Goal: Information Seeking & Learning: Learn about a topic

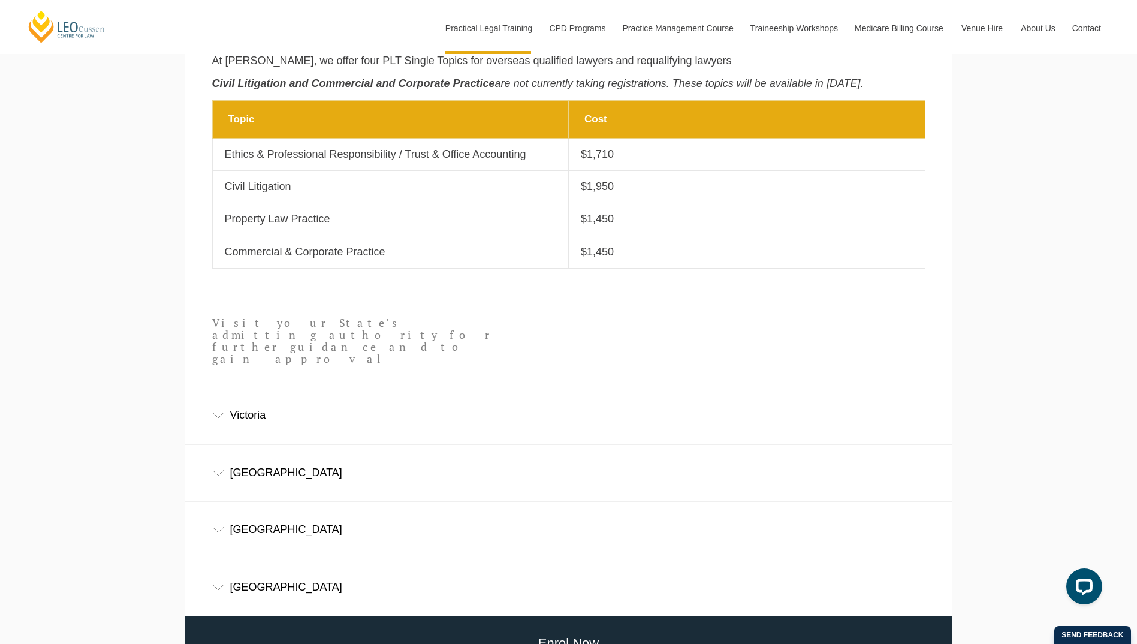
scroll to position [719, 0]
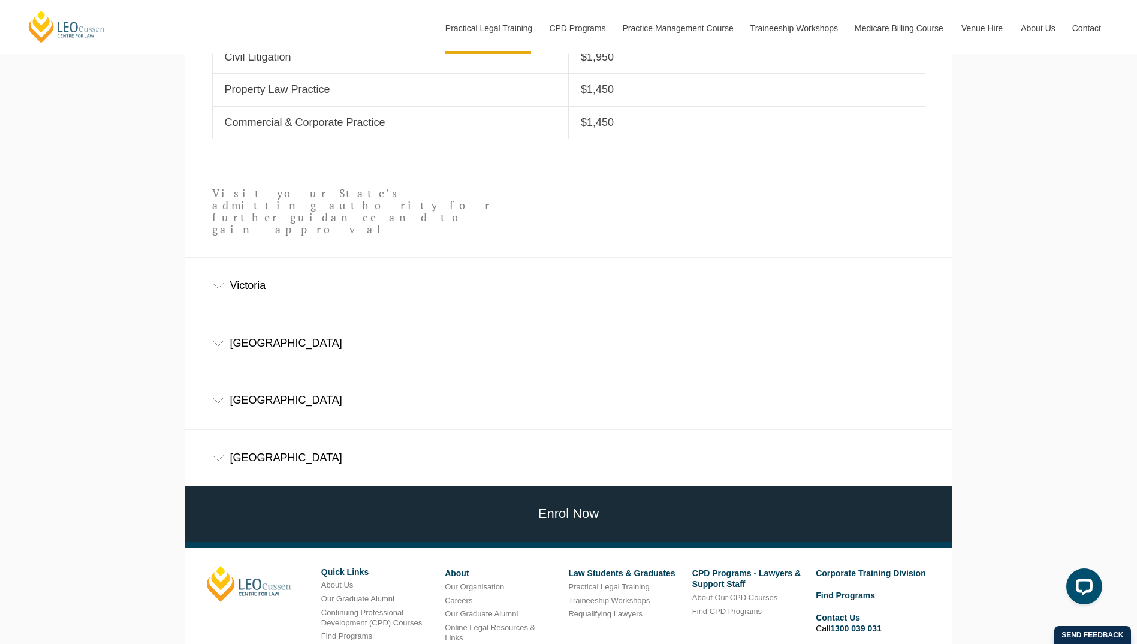
click at [261, 270] on div "Victoria" at bounding box center [568, 286] width 767 height 56
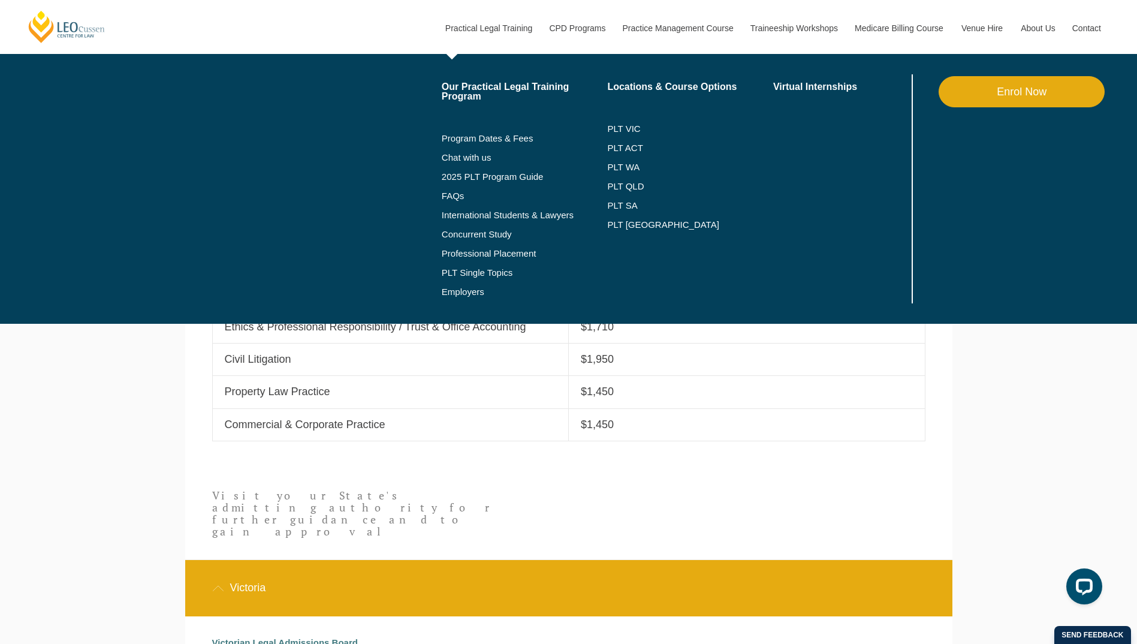
scroll to position [350, 0]
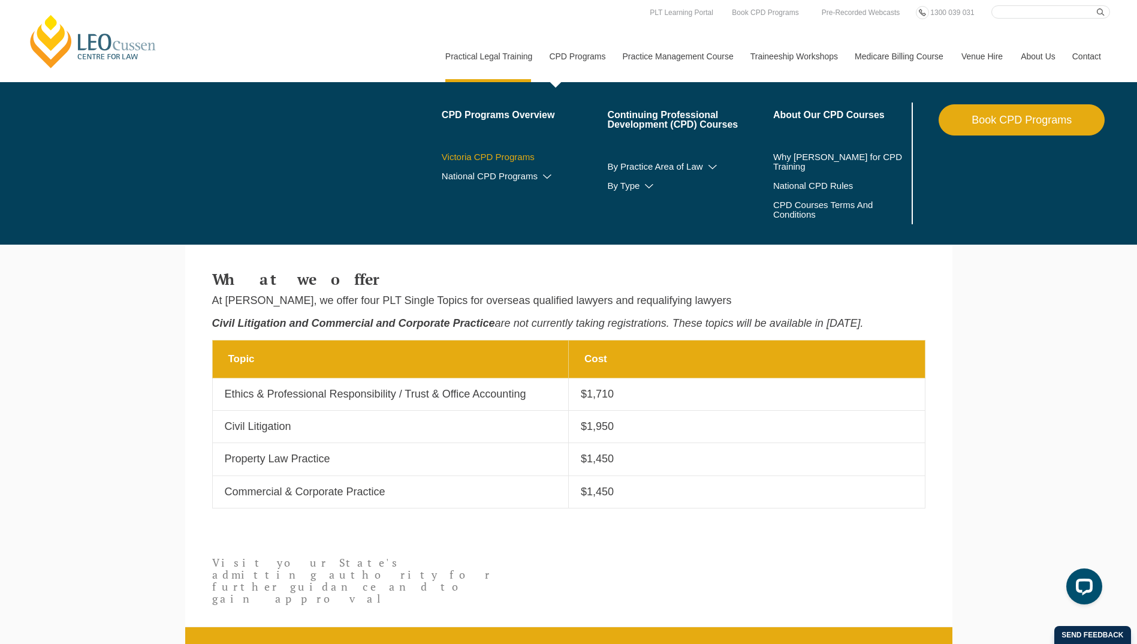
click at [507, 157] on link "Victoria CPD Programs" at bounding box center [525, 157] width 166 height 10
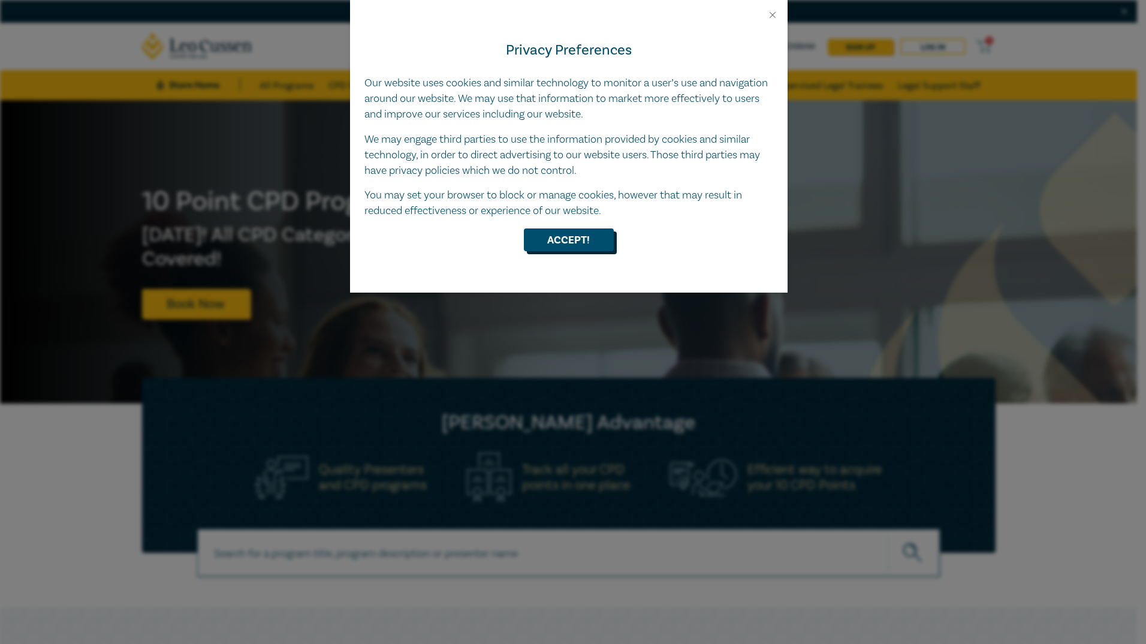
click at [586, 245] on button "Accept!" at bounding box center [569, 239] width 90 height 23
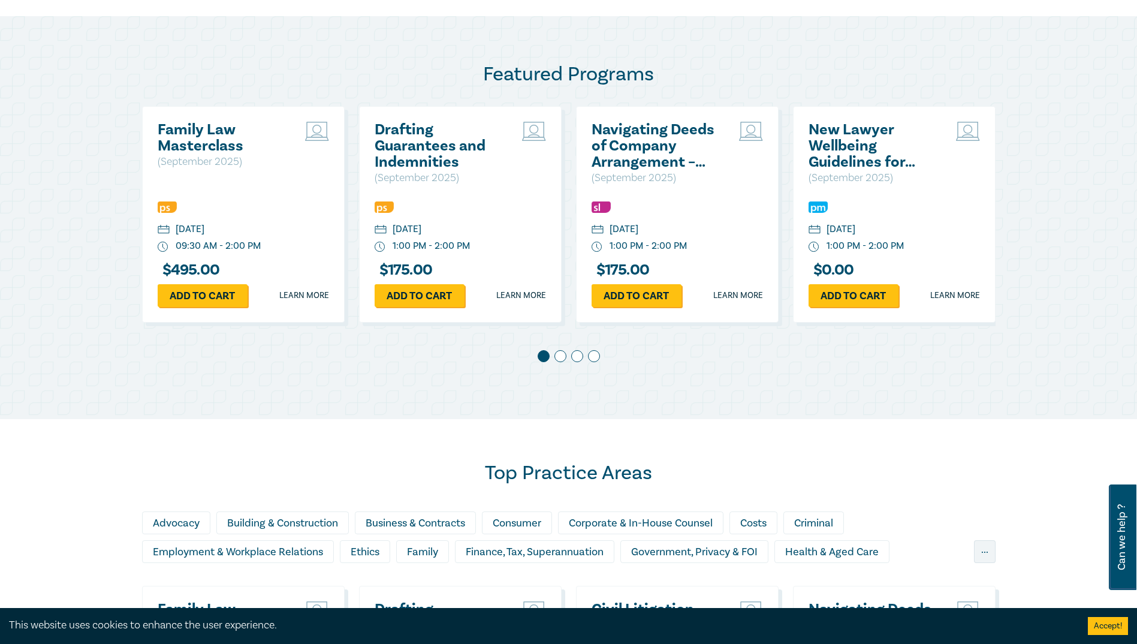
scroll to position [599, 0]
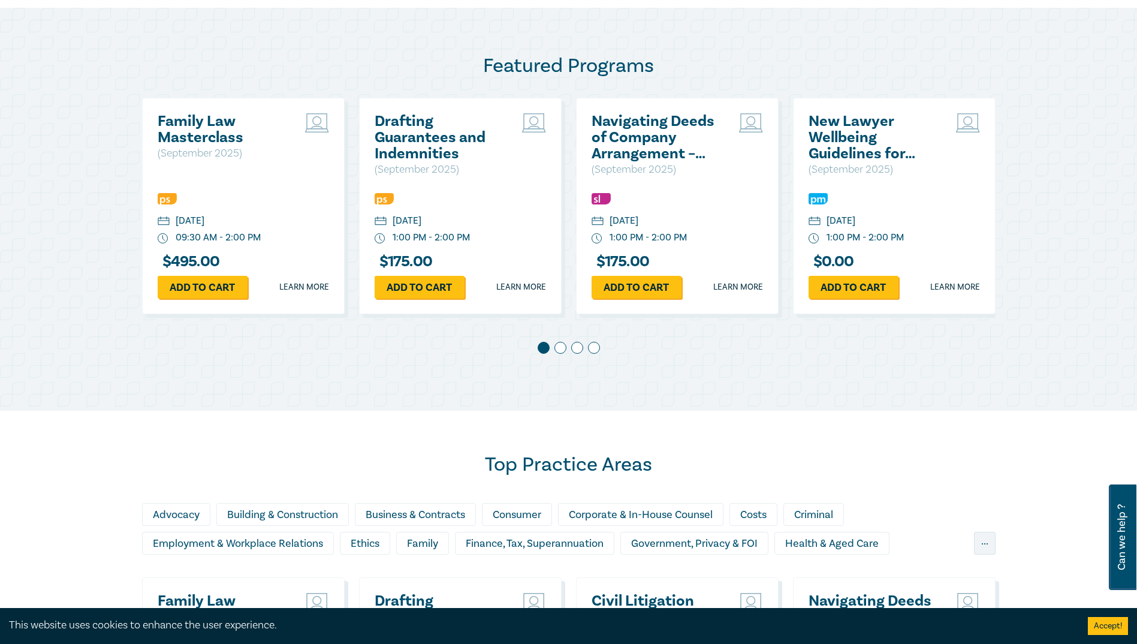
click at [558, 350] on span at bounding box center [561, 348] width 12 height 12
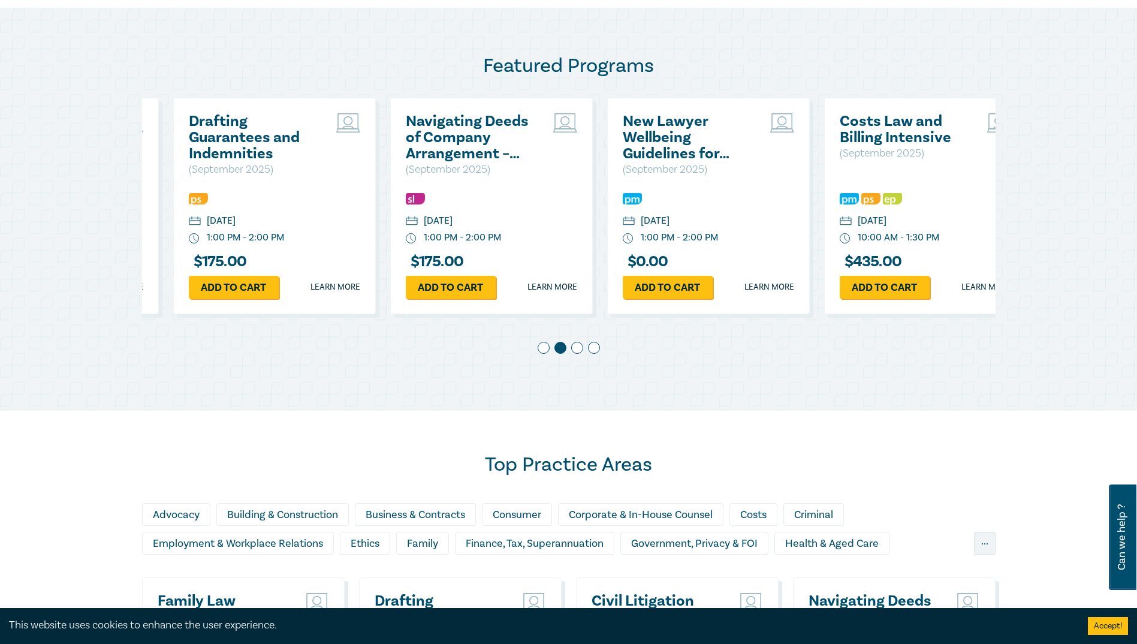
scroll to position [0, 217]
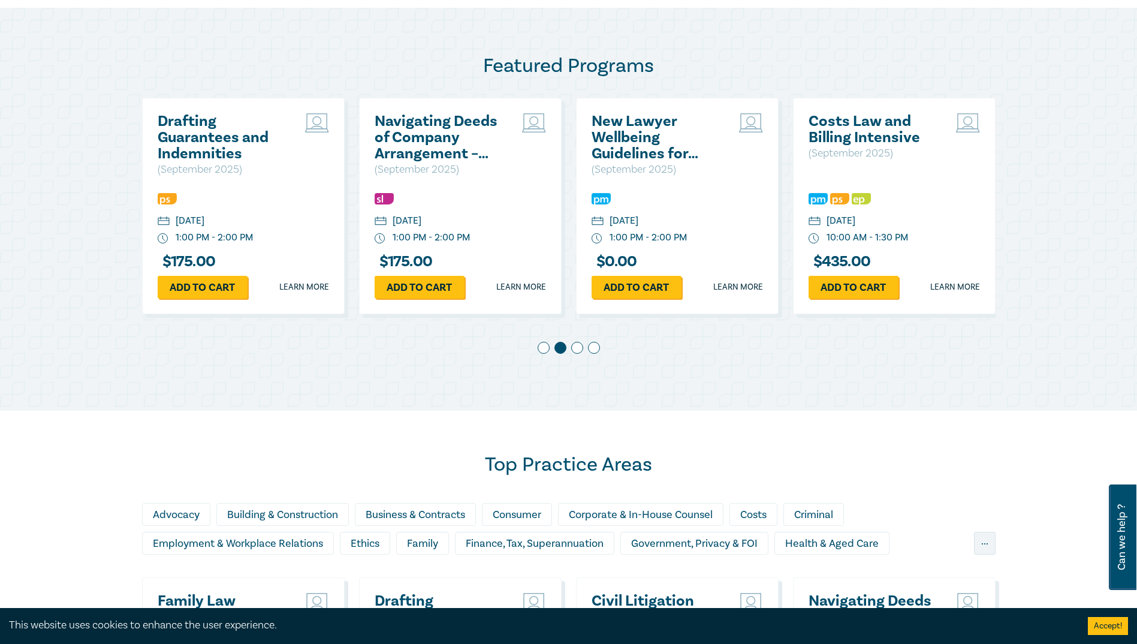
click at [577, 351] on span at bounding box center [577, 348] width 12 height 12
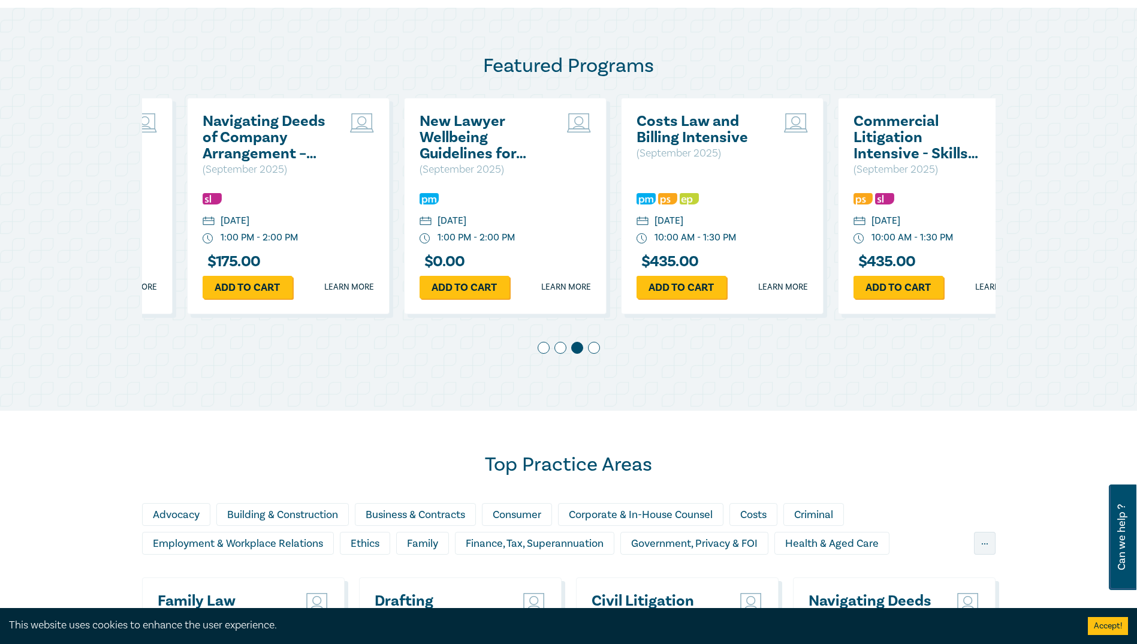
scroll to position [0, 434]
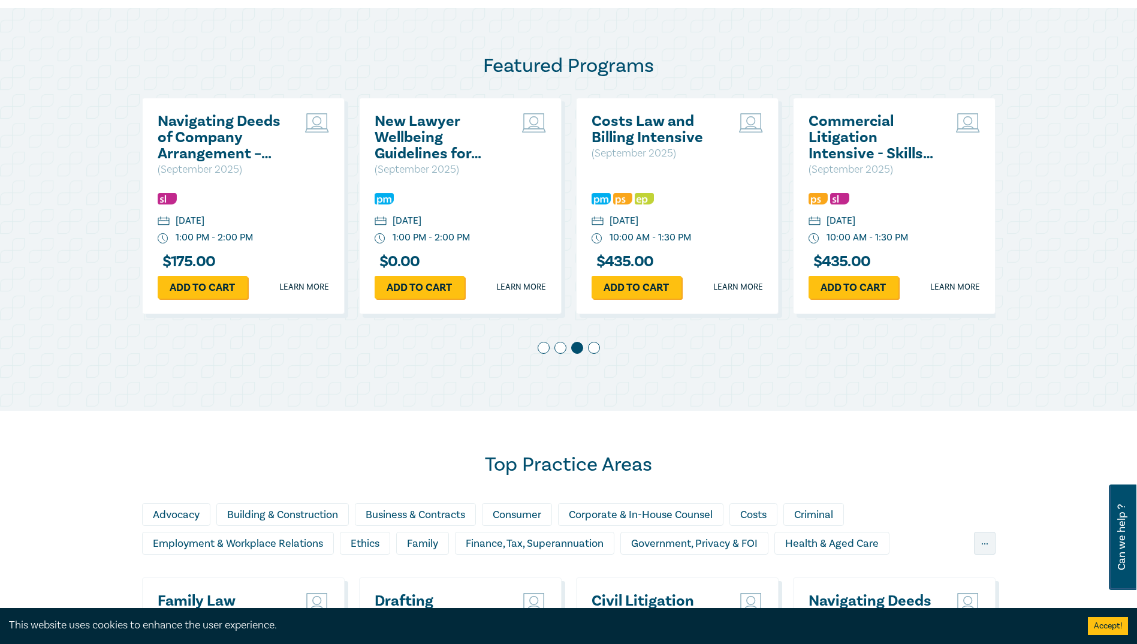
click at [588, 348] on span at bounding box center [594, 348] width 12 height 12
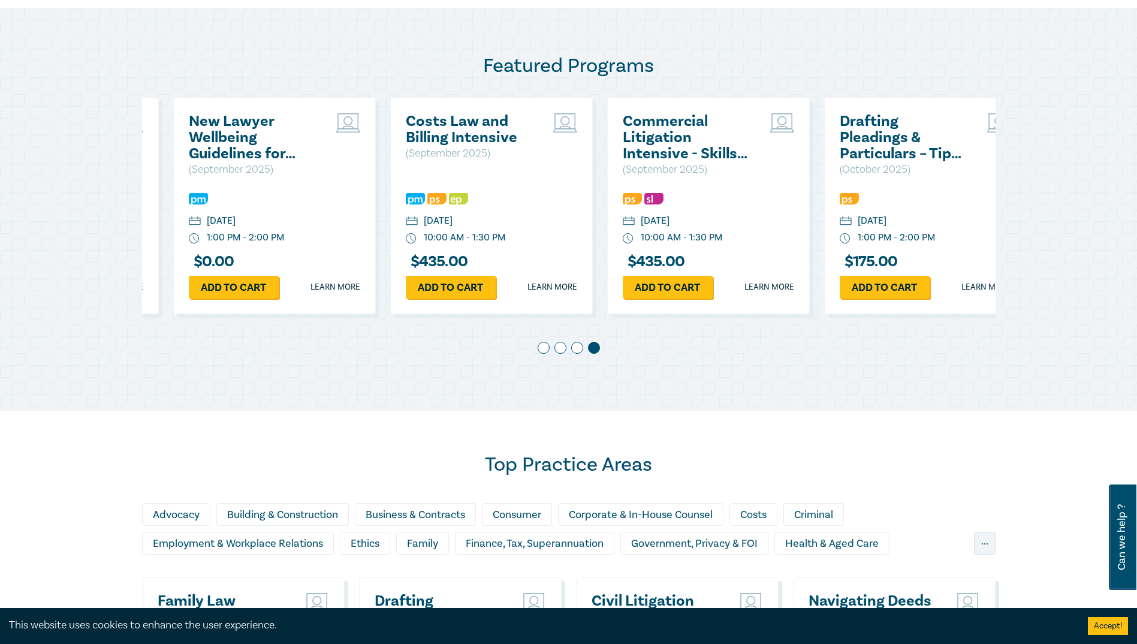
scroll to position [0, 651]
